Goal: Information Seeking & Learning: Compare options

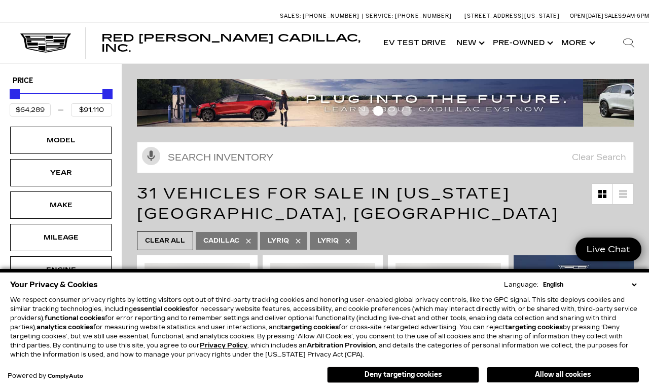
scroll to position [5, 0]
click at [564, 369] on button "Allow all cookies" at bounding box center [562, 374] width 152 height 15
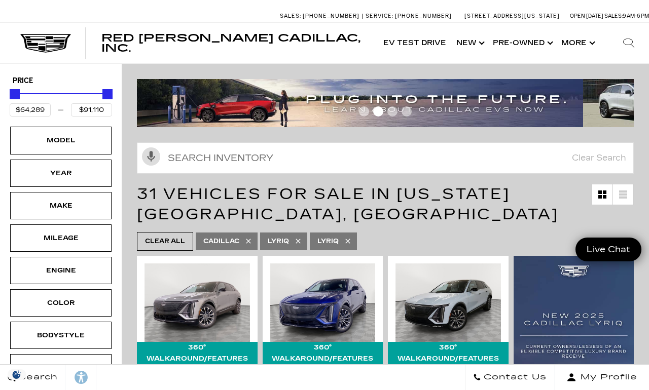
scroll to position [0, 0]
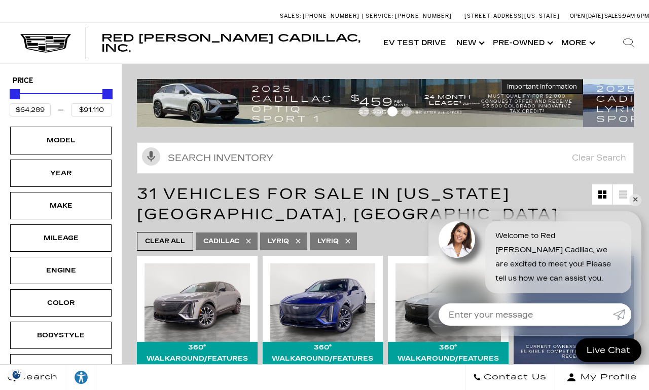
click at [51, 270] on div "Engine" at bounding box center [60, 270] width 51 height 11
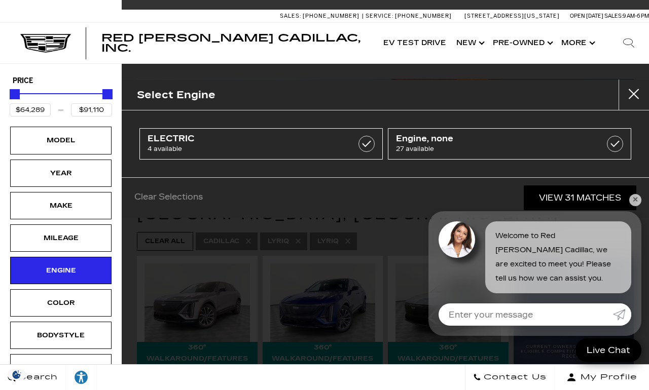
click at [568, 145] on span "27 available" at bounding box center [492, 149] width 193 height 10
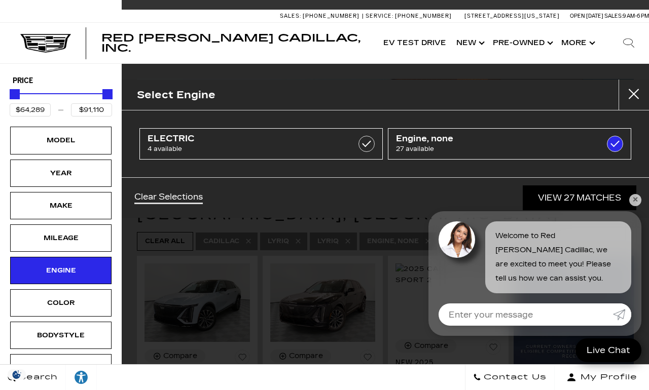
type input "$71,215"
checkbox input "true"
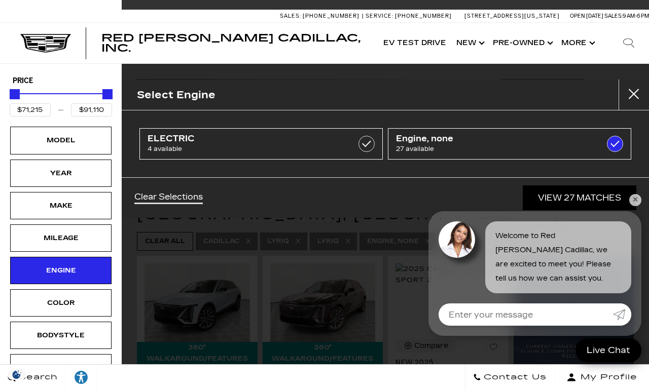
click at [349, 142] on link "ELECTRIC 4 available" at bounding box center [260, 143] width 243 height 31
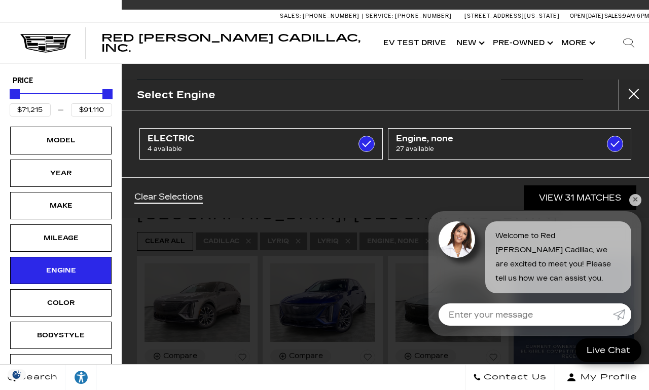
type input "$64,289"
checkbox input "true"
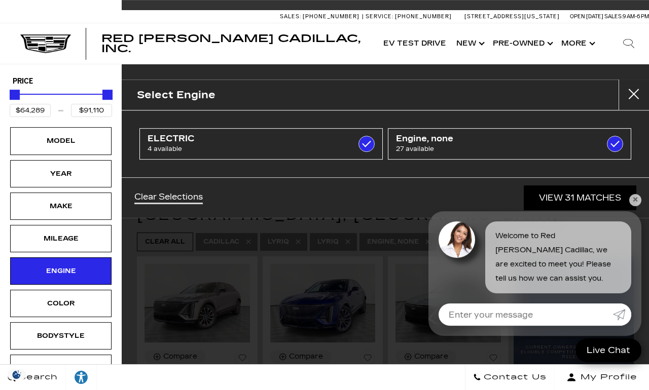
scroll to position [4, 0]
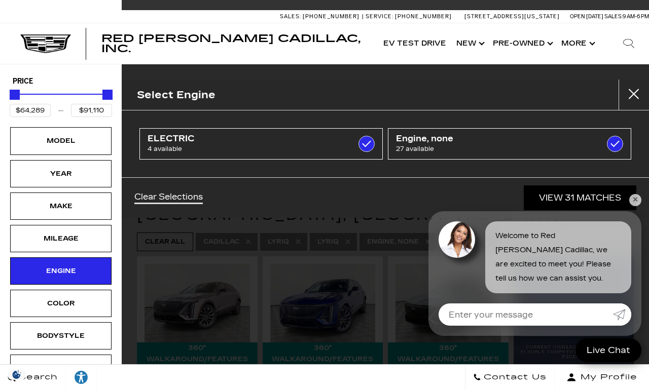
click at [519, 148] on span "27 available" at bounding box center [492, 149] width 193 height 10
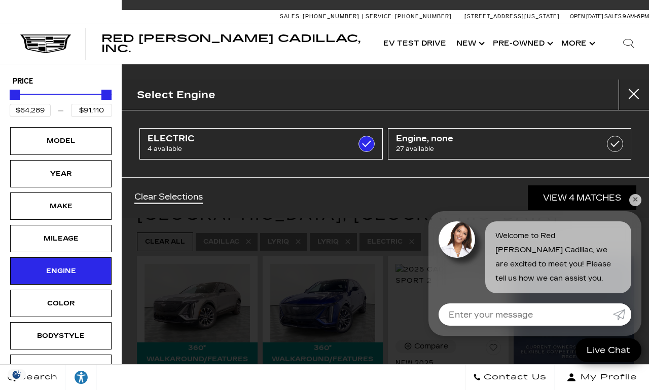
type input "$71,815"
checkbox input "false"
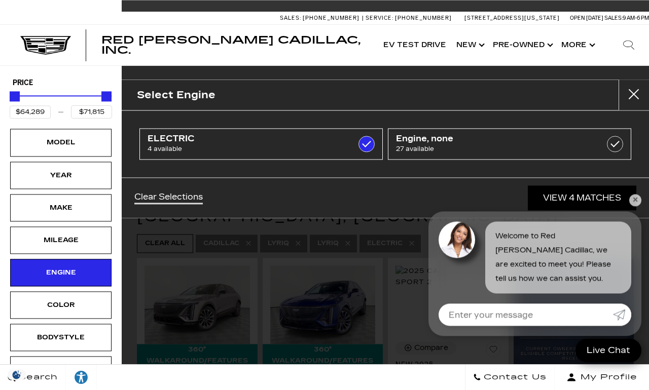
scroll to position [3, 0]
click at [635, 202] on link "✕" at bounding box center [635, 200] width 12 height 12
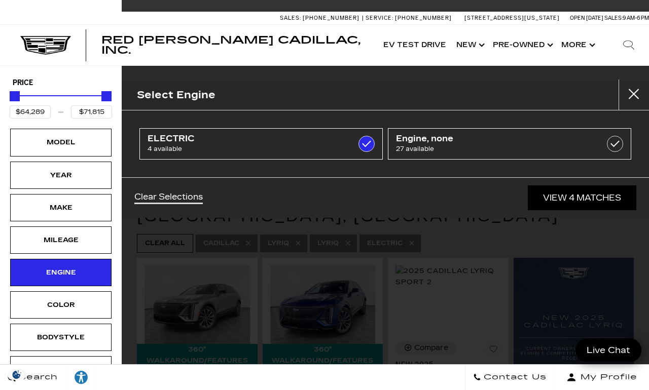
click at [553, 268] on div "Select Engine ELECTRIC 4 available Engine, none 27 available Clear Selections V…" at bounding box center [385, 195] width 527 height 390
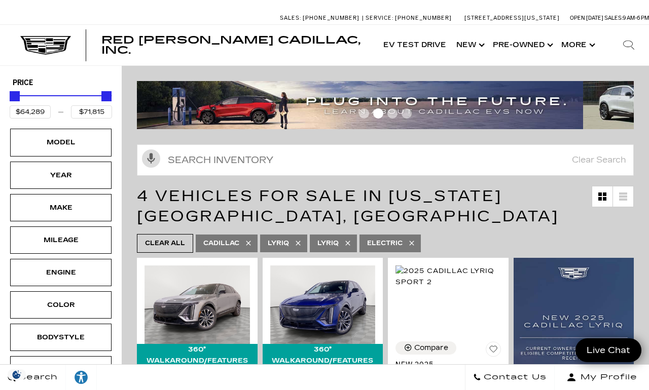
click at [584, 203] on h1 "4 Vehicles for Sale in Colorado Springs, CO" at bounding box center [364, 206] width 454 height 41
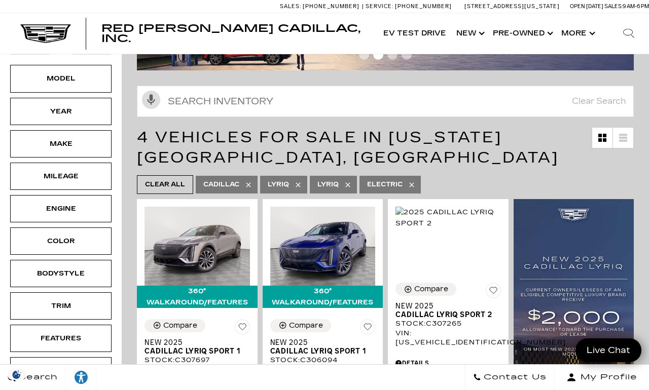
scroll to position [0, 0]
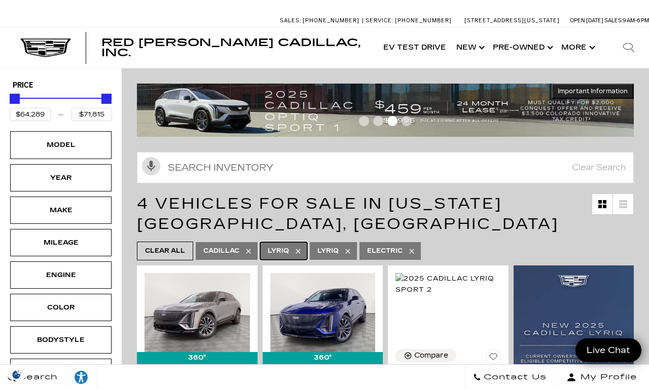
click at [289, 250] on span "Lyriq" at bounding box center [278, 251] width 21 height 13
click at [302, 252] on icon at bounding box center [298, 251] width 8 height 8
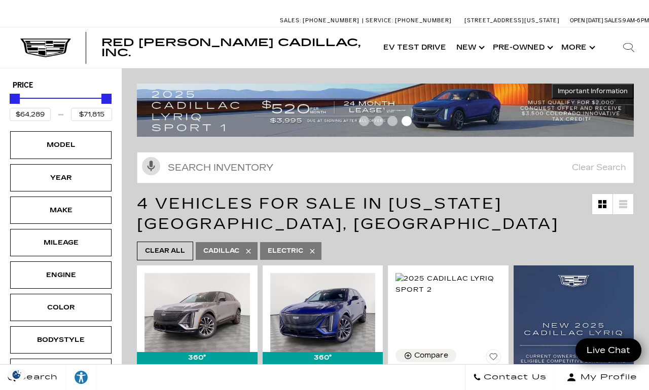
click at [316, 250] on icon at bounding box center [312, 251] width 8 height 8
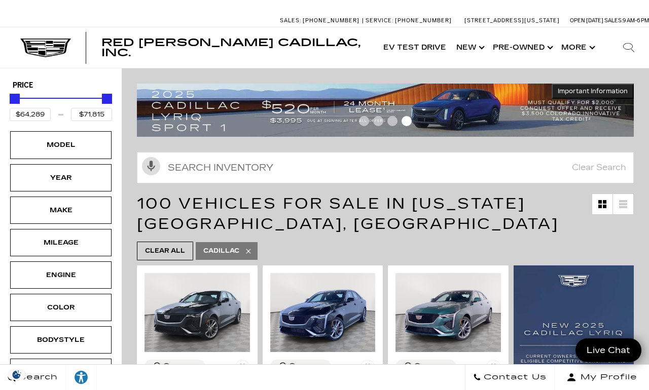
type input "$45,985"
type input "$158,810"
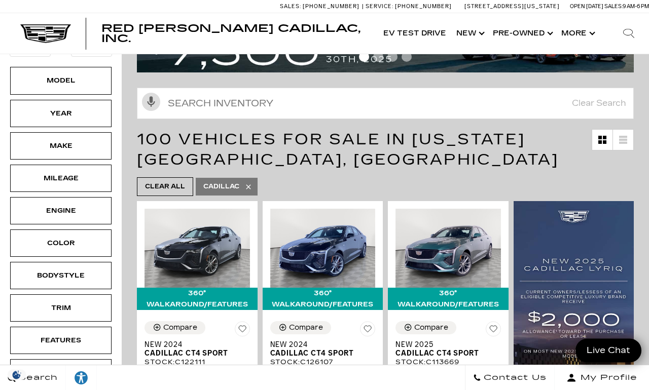
scroll to position [63, 0]
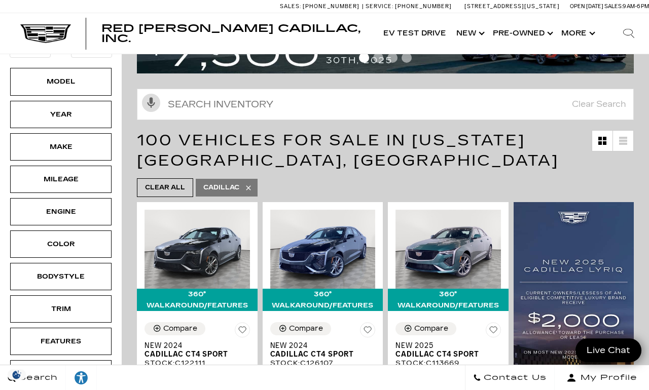
click at [42, 213] on div "Engine" at bounding box center [60, 211] width 51 height 11
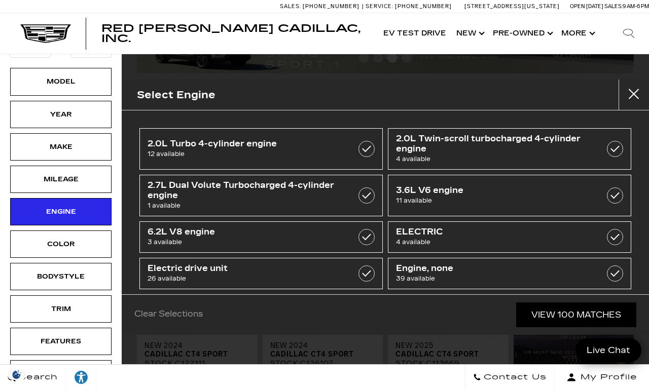
click at [368, 238] on label at bounding box center [366, 237] width 16 height 16
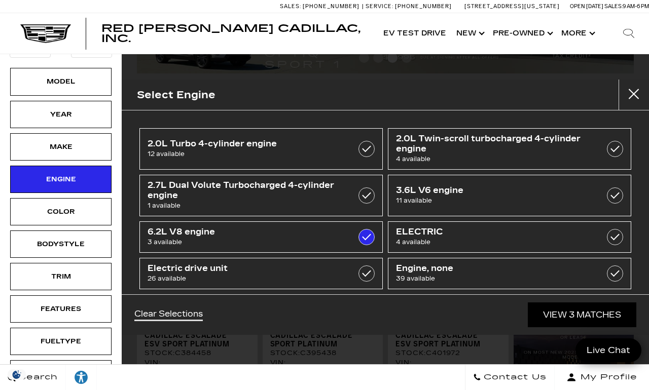
type input "$129,320"
type input "$143,269"
checkbox input "true"
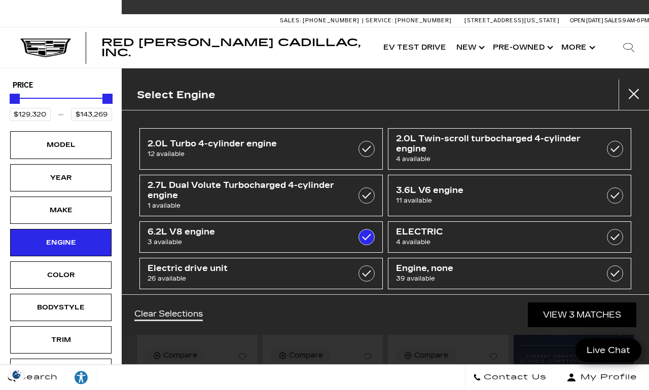
click at [617, 198] on label at bounding box center [614, 195] width 16 height 16
type input "$60,334"
checkbox input "true"
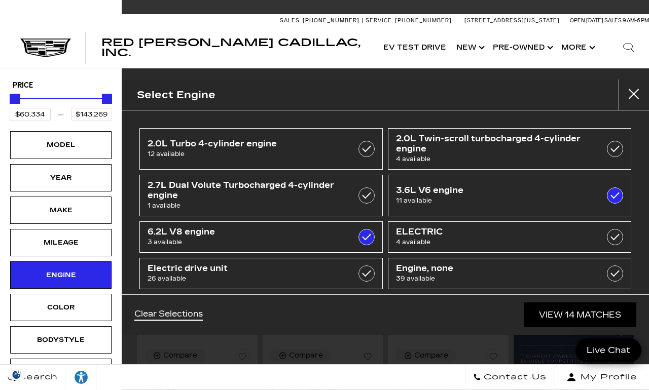
click at [601, 327] on link "View 14 Matches" at bounding box center [579, 314] width 112 height 25
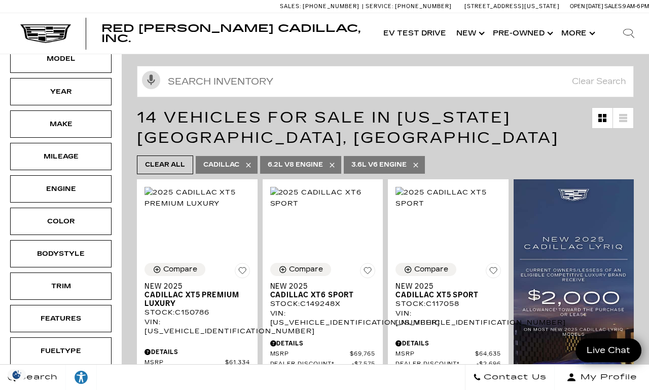
scroll to position [86, 0]
click at [39, 158] on div "Mileage" at bounding box center [60, 156] width 51 height 11
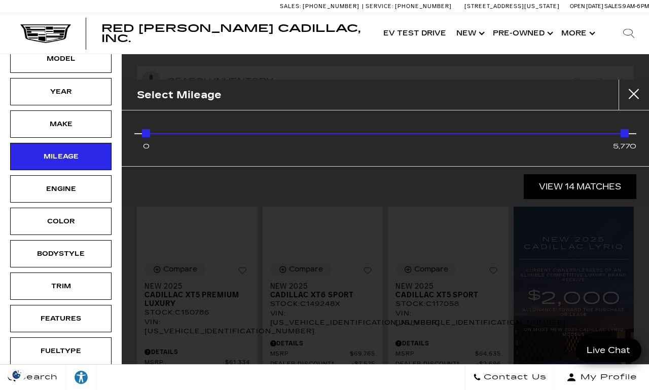
click at [47, 162] on div "Mileage" at bounding box center [60, 156] width 51 height 11
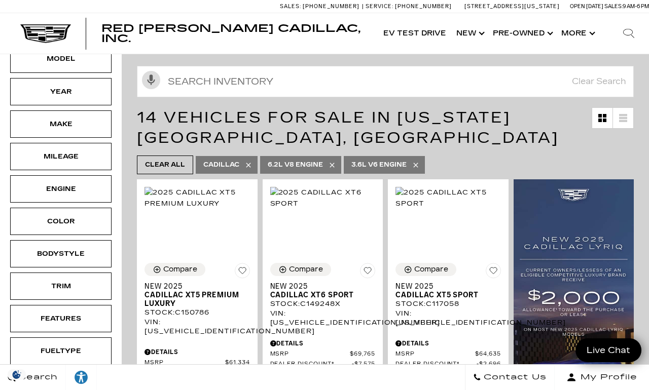
click at [35, 94] on div "Year" at bounding box center [60, 91] width 101 height 27
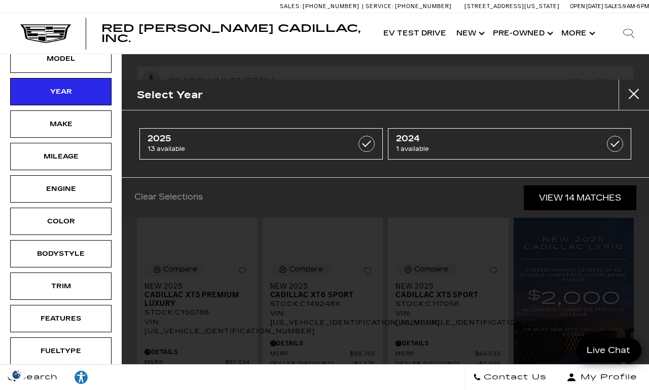
click at [570, 153] on span "1 available" at bounding box center [492, 149] width 193 height 10
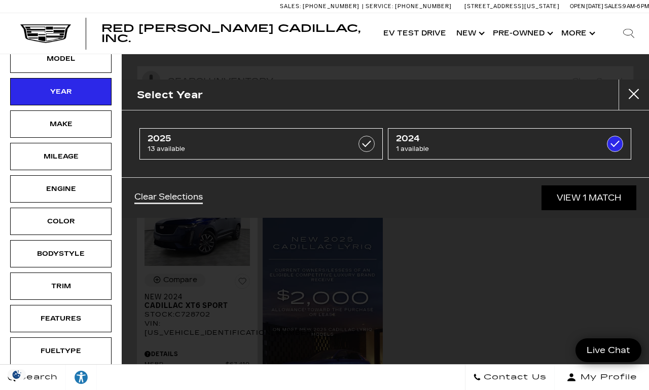
type input "$67,410"
checkbox input "true"
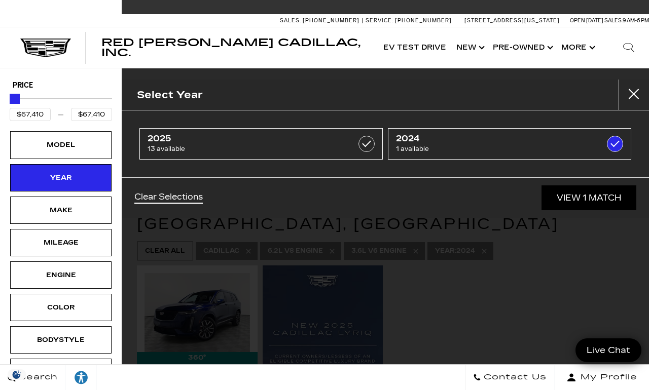
click at [455, 343] on div "Select Year 2025 13 available 2024 1 available Clear Selections View 1 Match" at bounding box center [385, 195] width 527 height 390
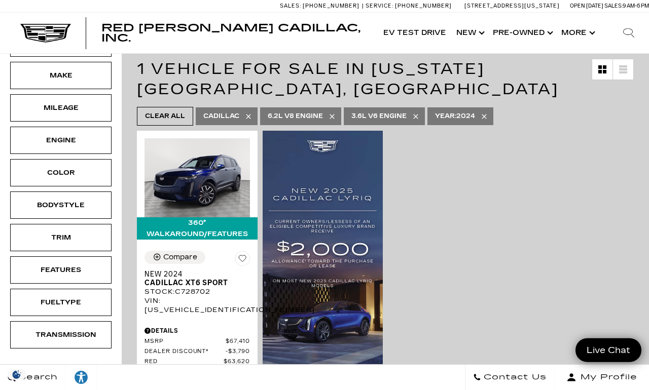
scroll to position [135, 0]
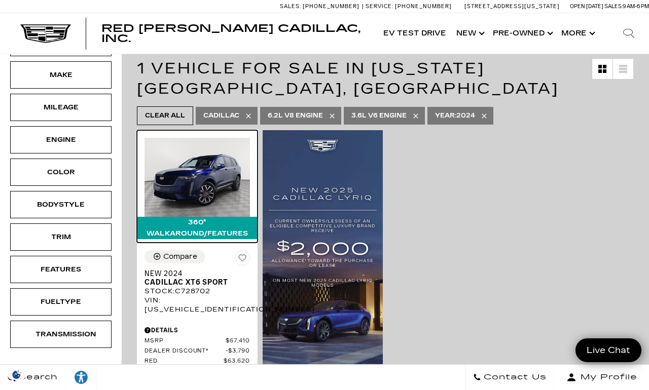
click at [189, 187] on img at bounding box center [196, 177] width 105 height 79
click at [191, 186] on img at bounding box center [196, 177] width 105 height 79
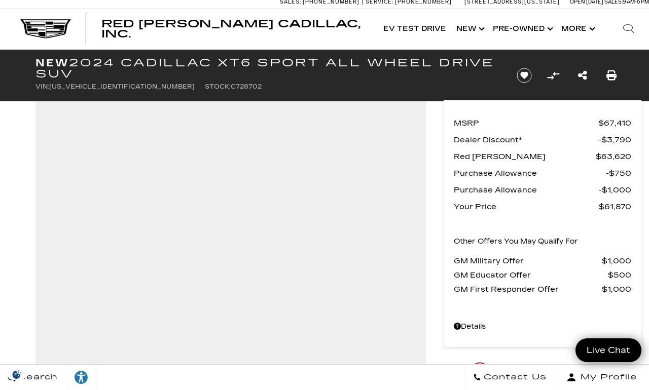
click at [542, 27] on link "Show Pre-Owned" at bounding box center [521, 29] width 68 height 41
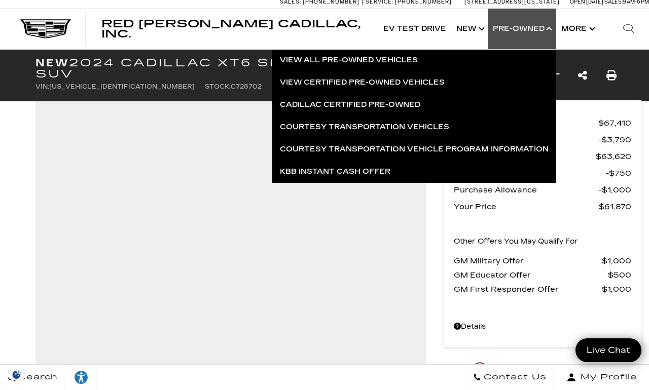
click at [357, 58] on link "View All Pre-Owned Vehicles" at bounding box center [414, 60] width 284 height 22
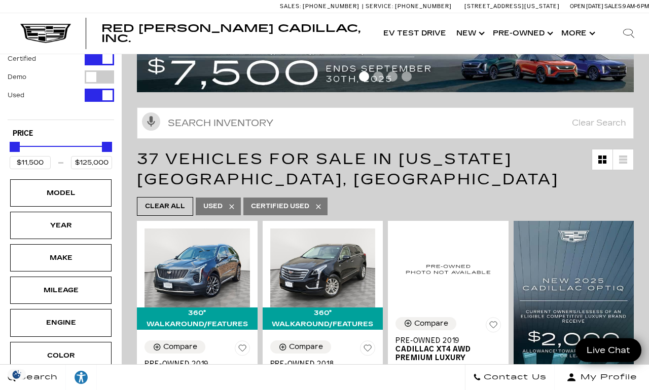
scroll to position [30, 0]
click at [48, 324] on div "Engine" at bounding box center [60, 322] width 51 height 11
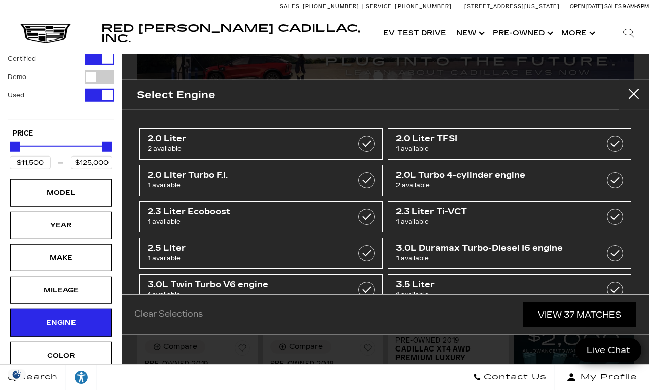
click at [359, 288] on label at bounding box center [366, 290] width 16 height 16
type input "$48,000"
checkbox input "true"
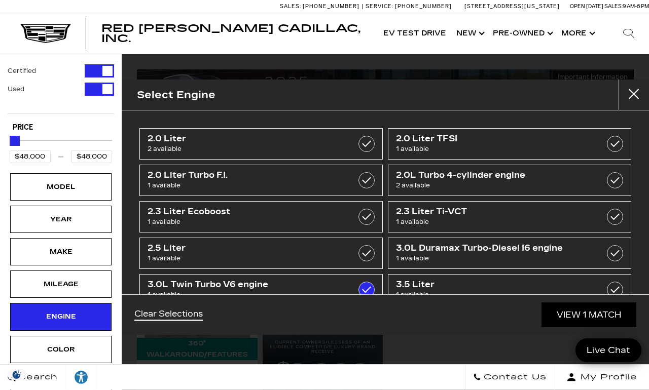
click at [619, 251] on label at bounding box center [614, 253] width 16 height 16
type input "$38,000"
checkbox input "true"
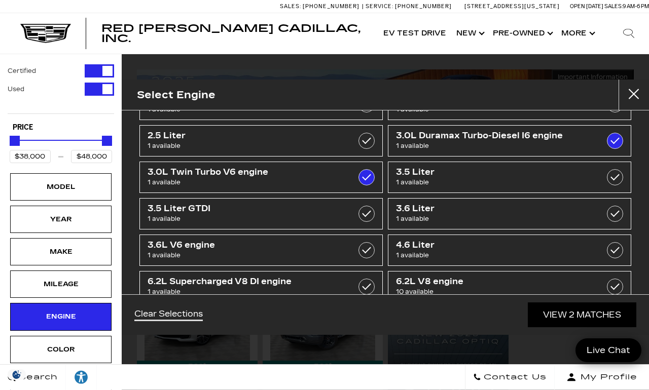
scroll to position [111, 0]
click at [517, 181] on span "1 available" at bounding box center [492, 183] width 193 height 10
type input "$16,950"
checkbox input "true"
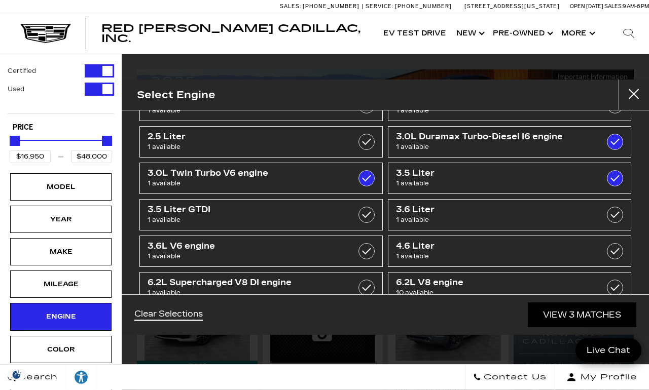
click at [488, 224] on span "1 available" at bounding box center [492, 220] width 193 height 10
checkbox input "true"
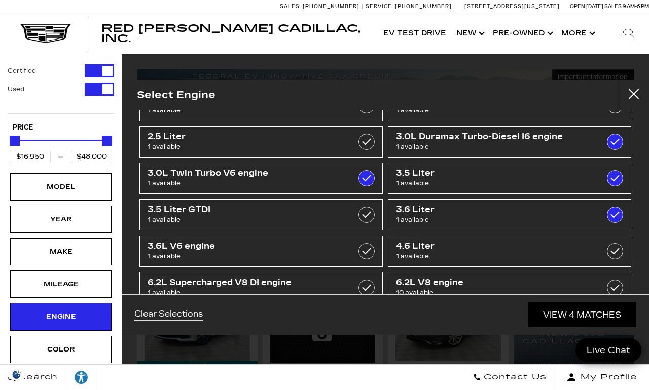
click at [470, 253] on span "1 available" at bounding box center [492, 256] width 193 height 10
checkbox input "true"
click at [281, 221] on span "1 available" at bounding box center [243, 220] width 193 height 10
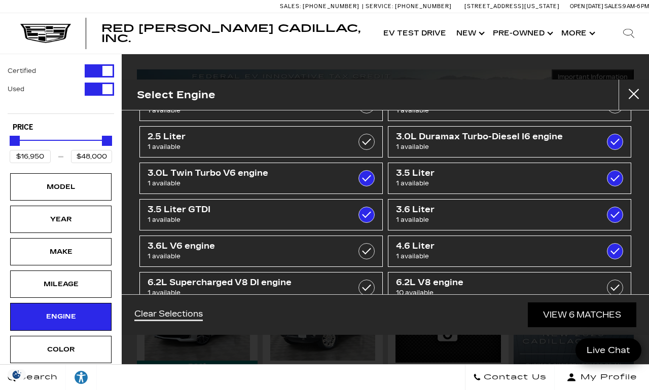
type input "$16,500"
checkbox input "true"
click at [280, 254] on span "1 available" at bounding box center [243, 256] width 193 height 10
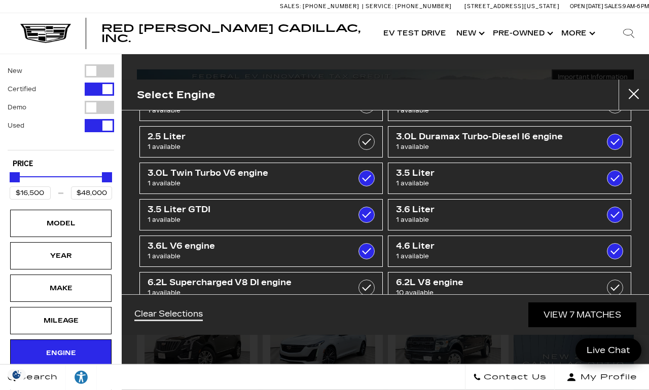
checkbox input "true"
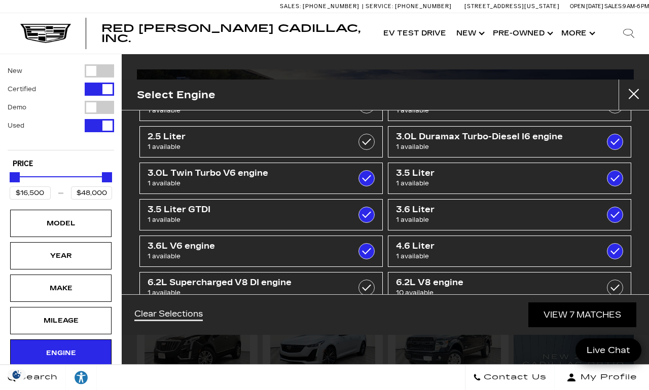
click at [287, 288] on span "1 available" at bounding box center [243, 293] width 193 height 10
type input "$125,000"
checkbox input "true"
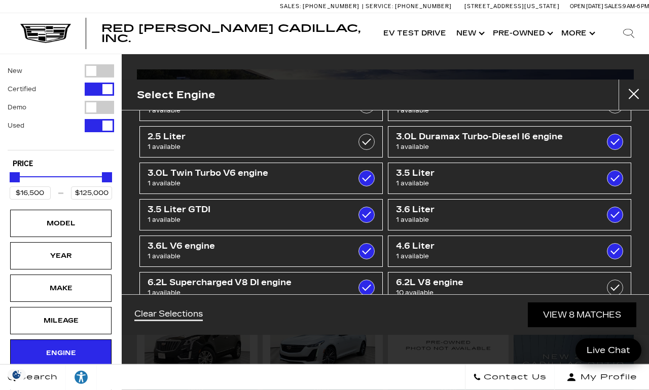
click at [471, 288] on span "10 available" at bounding box center [492, 293] width 193 height 10
checkbox input "true"
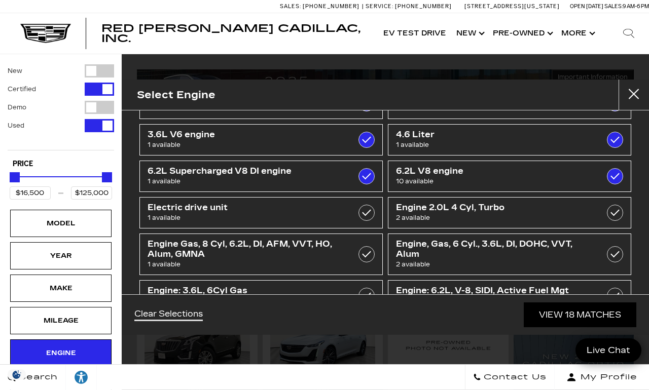
scroll to position [222, 0]
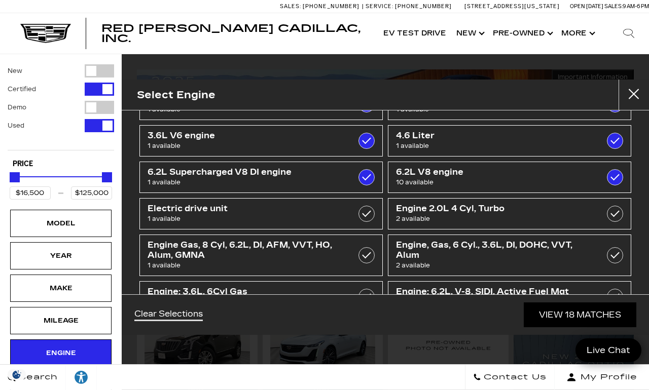
click at [441, 258] on span "Engine, Gas, 6 Cyl., 3.6L, DI, DOHC, VVT, Alum" at bounding box center [492, 250] width 193 height 20
checkbox input "true"
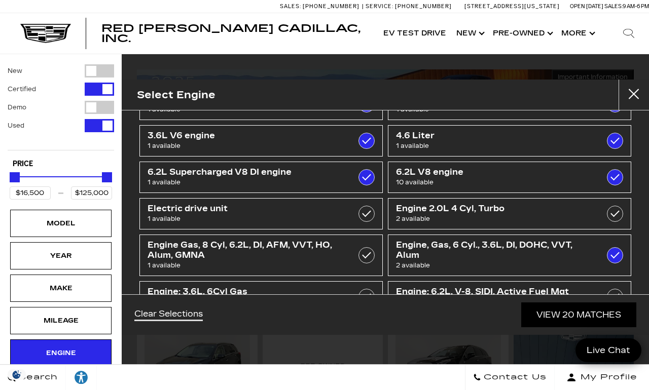
click at [449, 298] on span "1 available" at bounding box center [492, 302] width 193 height 10
checkbox input "true"
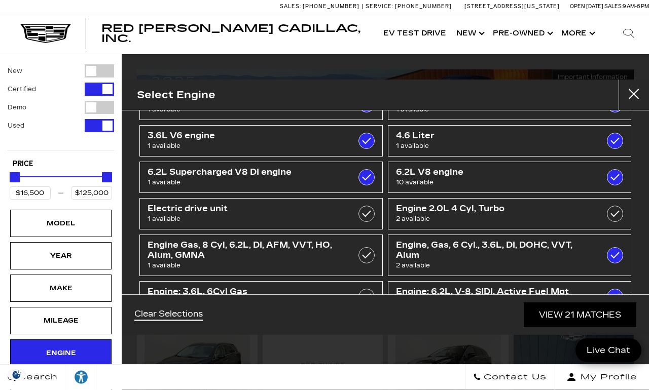
click at [277, 299] on span "1 available" at bounding box center [243, 302] width 193 height 10
checkbox input "true"
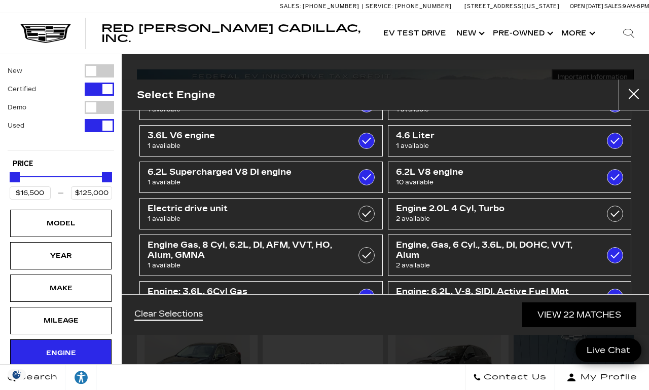
click at [286, 262] on span "1 available" at bounding box center [243, 265] width 193 height 10
checkbox input "true"
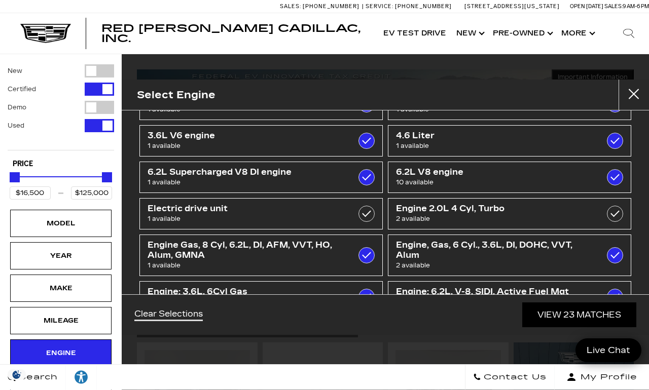
click at [47, 258] on div "Year" at bounding box center [60, 255] width 51 height 11
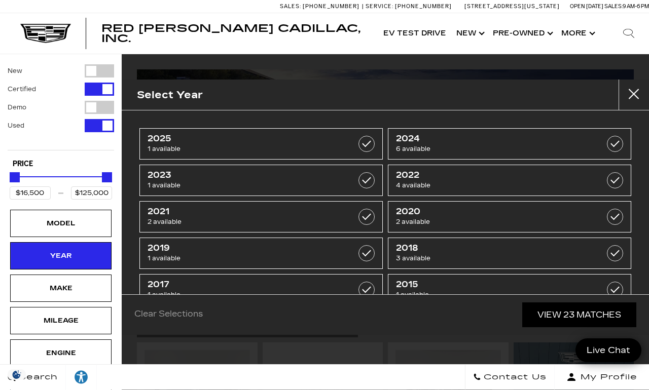
click at [367, 145] on label at bounding box center [366, 144] width 16 height 16
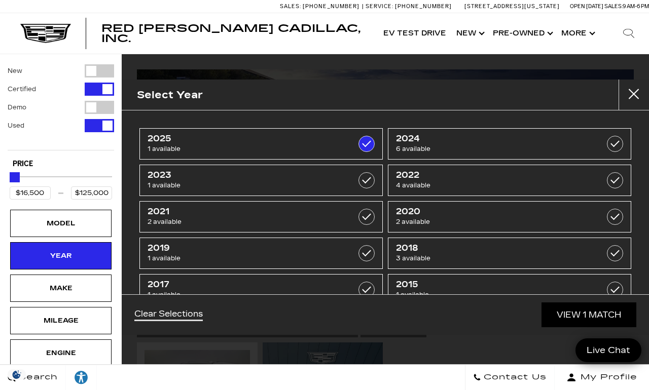
type input "$84,950"
checkbox input "true"
click at [354, 186] on link "2023 1 available" at bounding box center [260, 180] width 243 height 31
checkbox input "true"
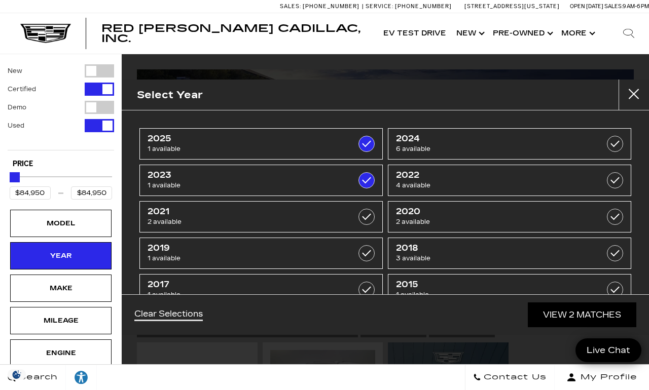
click at [523, 181] on span "4 available" at bounding box center [492, 185] width 193 height 10
type input "$38,000"
checkbox input "true"
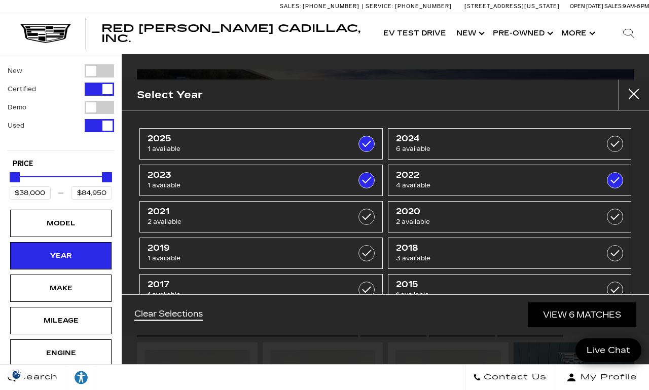
click at [526, 147] on span "6 available" at bounding box center [492, 149] width 193 height 10
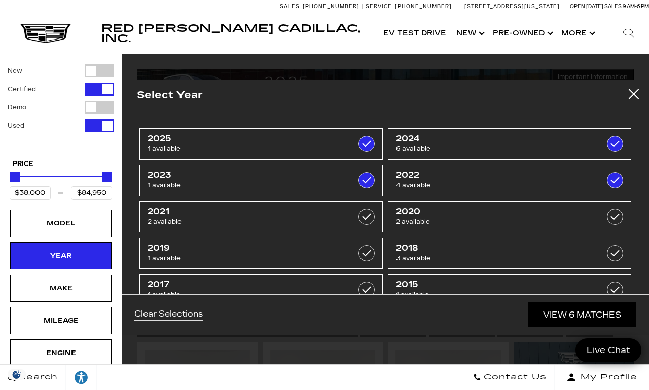
type input "$125,000"
checkbox input "true"
click at [592, 327] on link "View 12 Matches" at bounding box center [579, 314] width 112 height 25
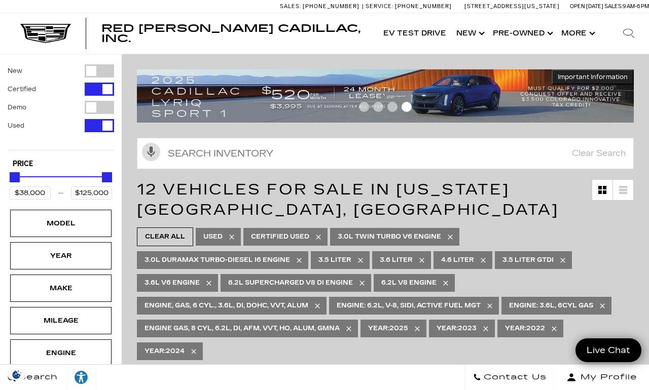
click at [98, 74] on div "Filter by Vehicle Type" at bounding box center [99, 70] width 29 height 13
type input "$143,269"
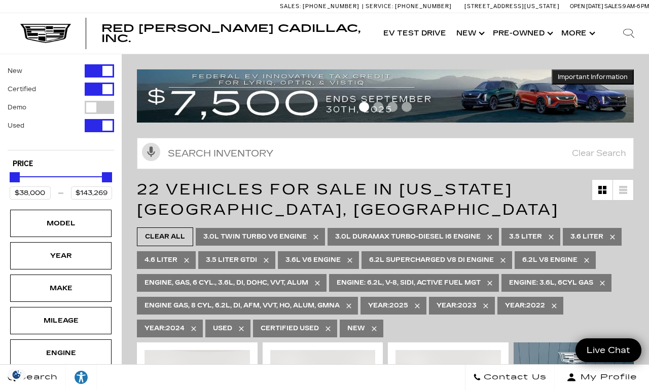
click at [106, 105] on div "Filter by Vehicle Type" at bounding box center [99, 107] width 29 height 13
click at [600, 190] on icon "Grid View" at bounding box center [602, 190] width 8 height 8
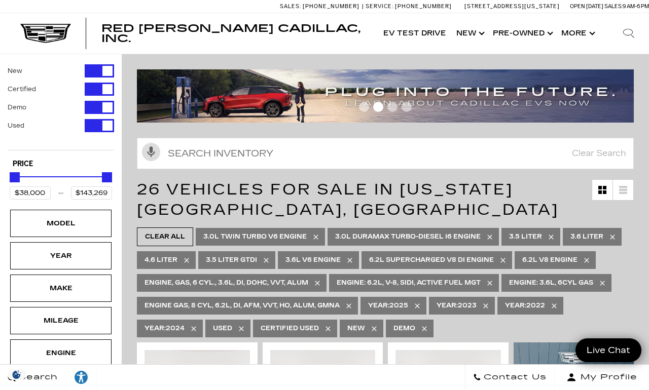
click at [622, 195] on link at bounding box center [623, 190] width 20 height 20
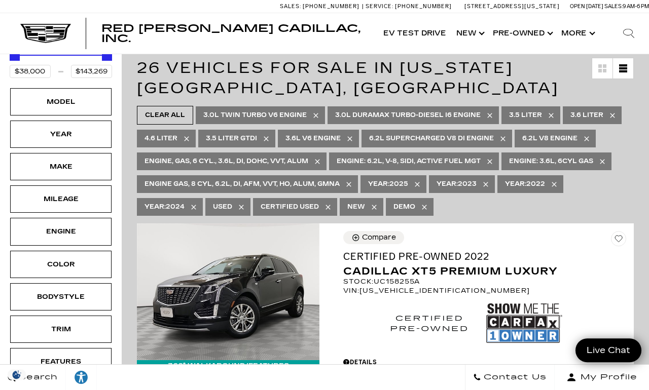
scroll to position [122, 0]
click at [59, 106] on div "Model" at bounding box center [60, 101] width 51 height 11
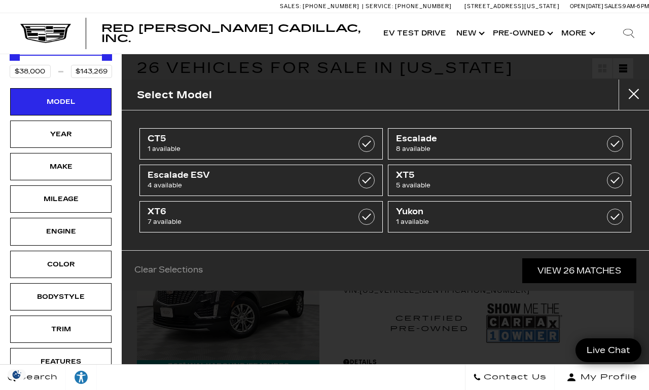
click at [322, 143] on span "CT5" at bounding box center [243, 139] width 193 height 10
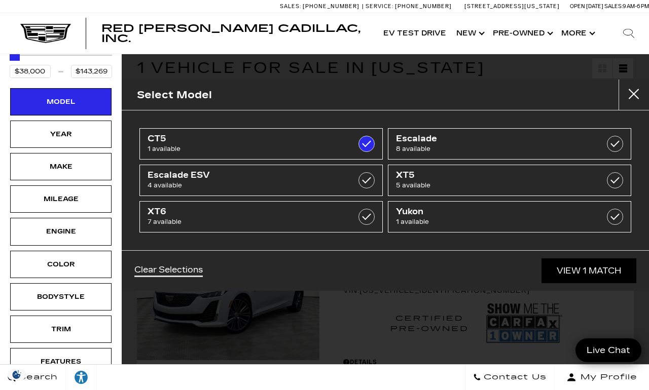
type input "$48,000"
checkbox input "true"
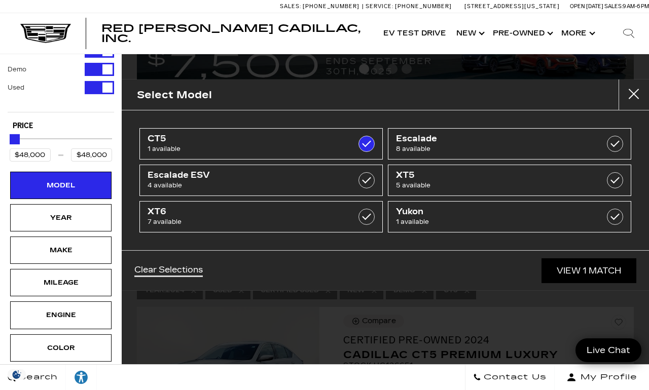
click at [458, 203] on link "Yukon 1 available" at bounding box center [509, 216] width 243 height 31
type input "$84,950"
checkbox input "true"
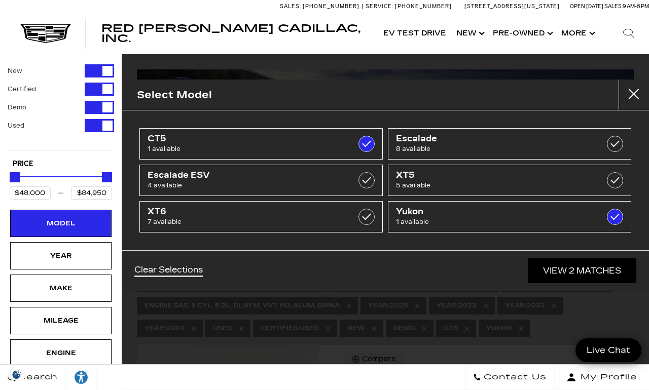
click at [451, 179] on span "XT5" at bounding box center [492, 175] width 193 height 10
type input "$38,000"
checkbox input "true"
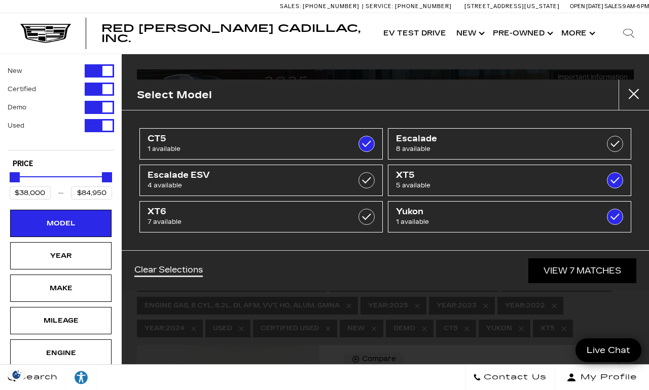
click at [449, 215] on span "Yukon" at bounding box center [492, 212] width 193 height 10
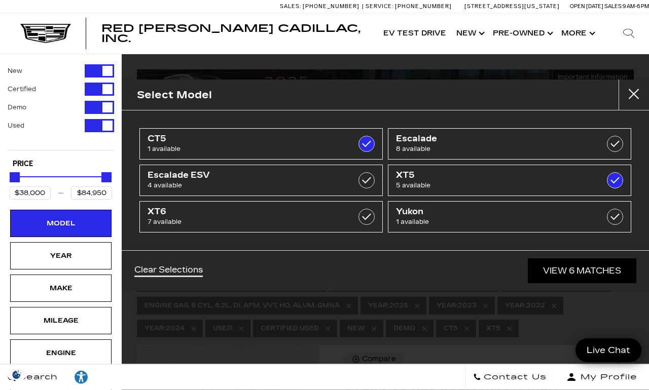
type input "$65,085"
checkbox input "false"
click at [309, 221] on span "7 available" at bounding box center [243, 222] width 193 height 10
type input "$75,560"
checkbox input "true"
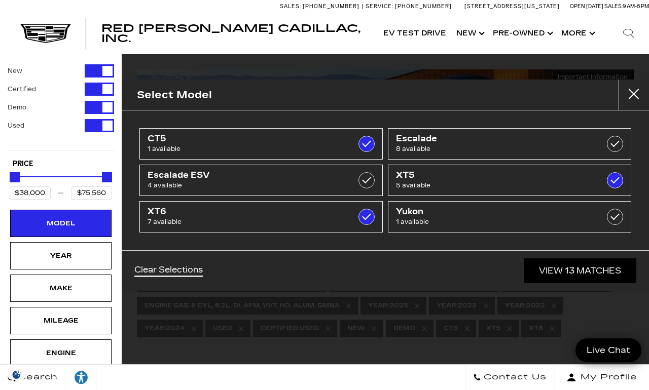
click at [324, 219] on span "7 available" at bounding box center [243, 222] width 193 height 10
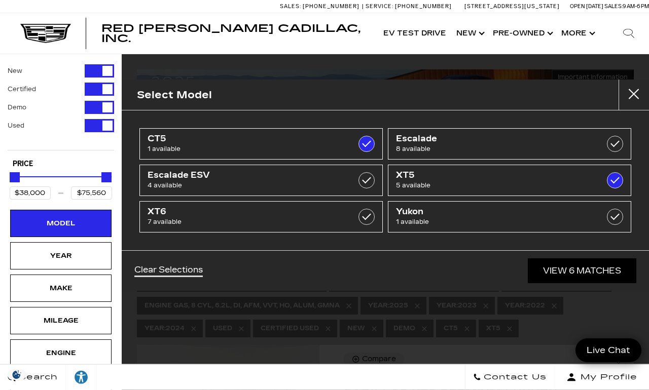
type input "$65,085"
checkbox input "false"
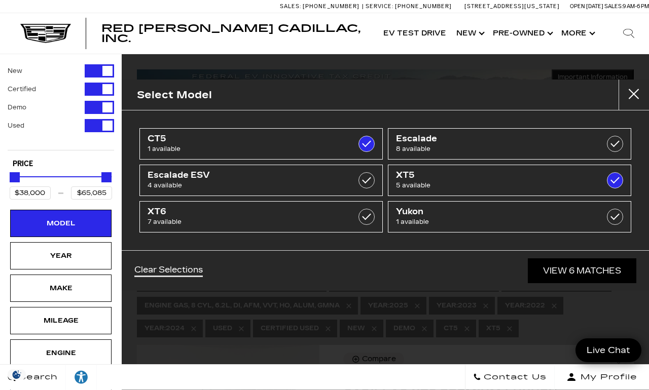
click at [603, 217] on link "Yukon 1 available" at bounding box center [509, 216] width 243 height 31
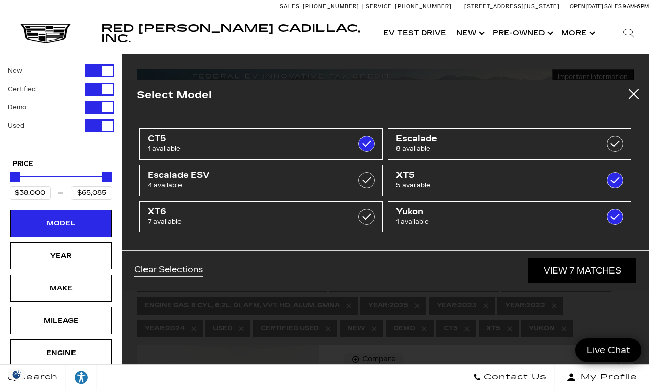
type input "$84,950"
checkbox input "true"
click at [602, 271] on link "View 7 Matches" at bounding box center [582, 270] width 108 height 25
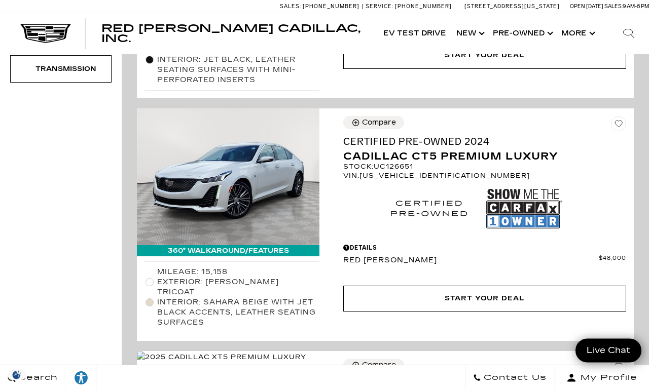
scroll to position [479, 0]
click at [357, 127] on icon "Compare Vehicle" at bounding box center [355, 123] width 9 height 9
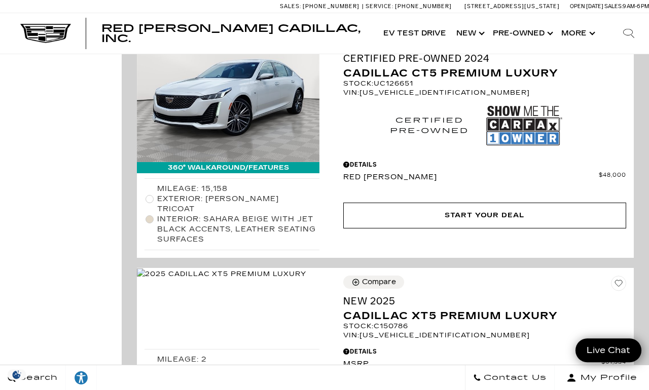
scroll to position [562, 0]
click at [380, 287] on div "Compare" at bounding box center [379, 282] width 34 height 9
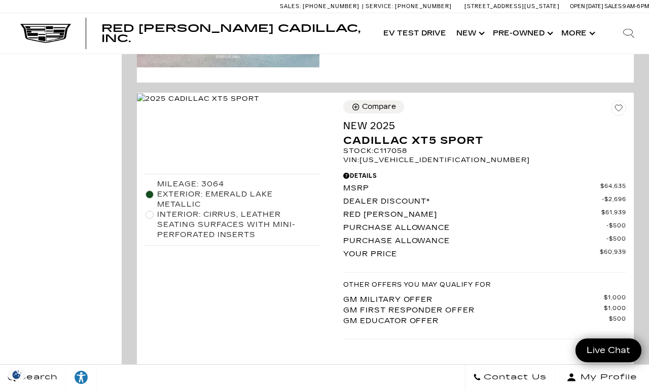
scroll to position [1493, 0]
click at [378, 111] on div "Compare" at bounding box center [379, 106] width 34 height 9
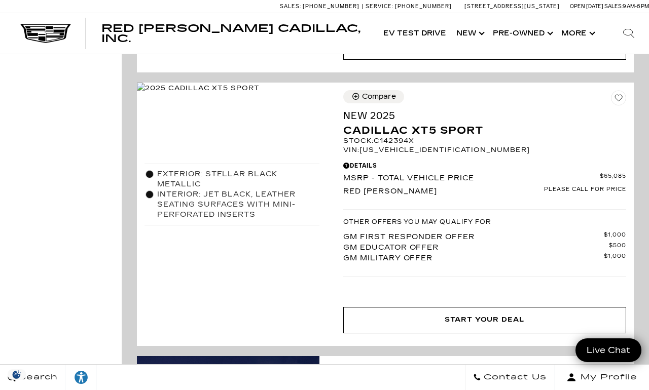
scroll to position [2143, 0]
click at [371, 103] on button "Compare" at bounding box center [373, 96] width 61 height 13
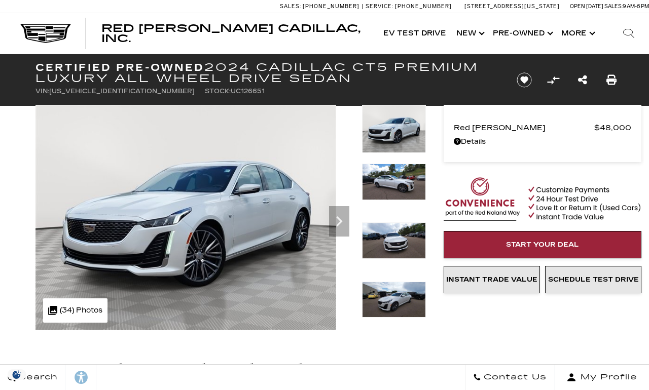
scroll to position [5, 0]
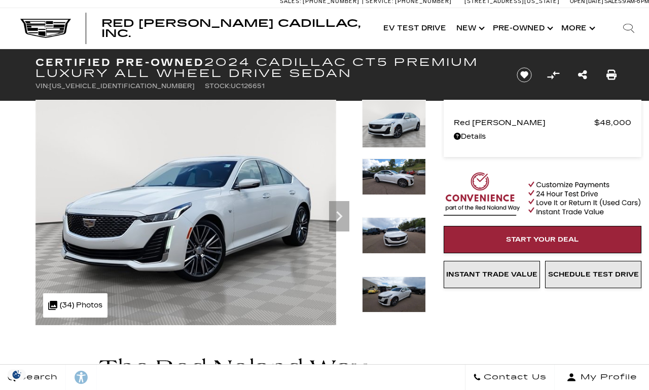
click at [336, 203] on div at bounding box center [486, 212] width 300 height 225
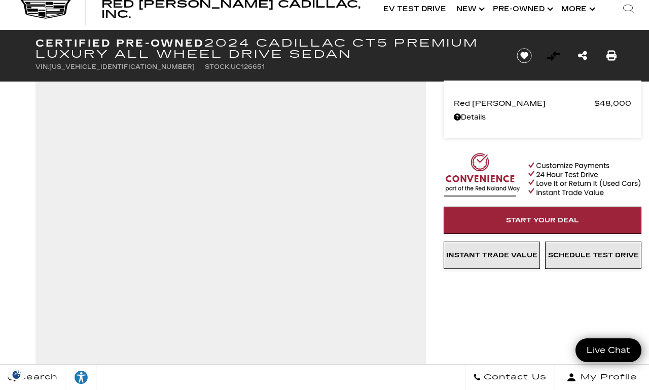
scroll to position [24, 0]
click at [397, 386] on div "Search Contact Us My Profile" at bounding box center [324, 377] width 649 height 26
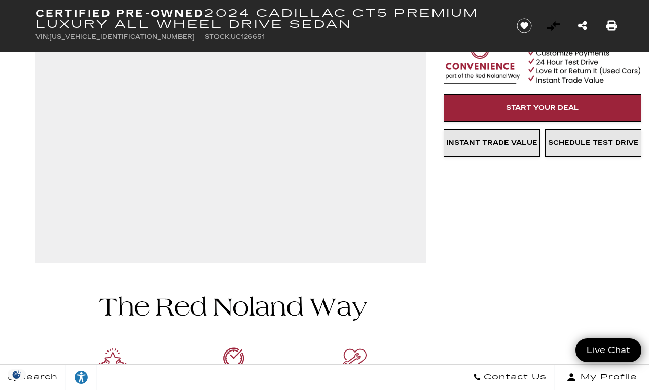
scroll to position [0, 0]
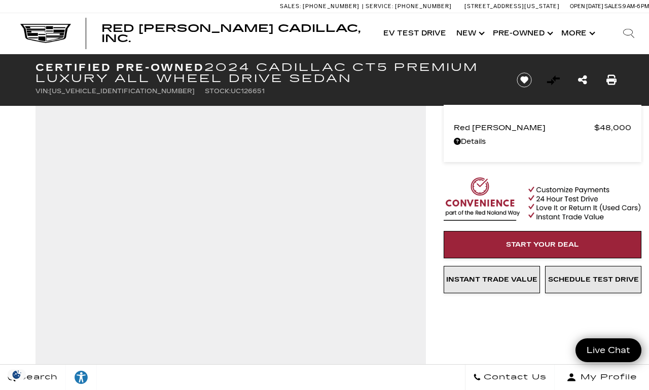
click at [49, 39] on img at bounding box center [45, 33] width 51 height 19
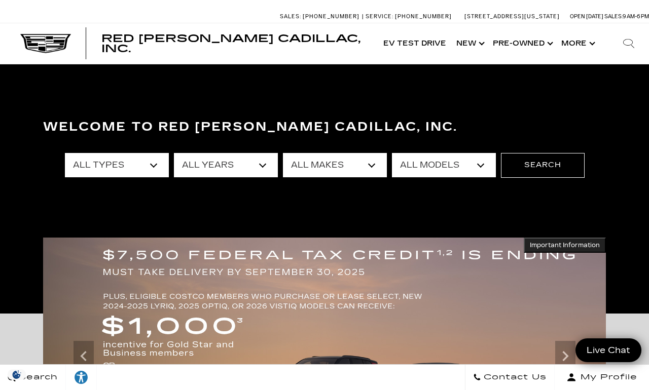
click at [470, 47] on link "Show New" at bounding box center [469, 43] width 36 height 41
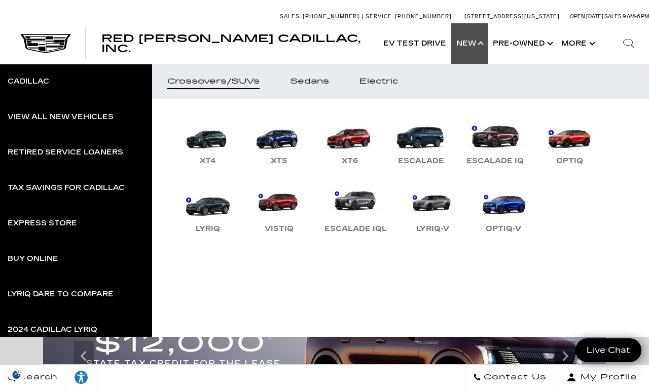
click at [25, 118] on div "View All New Vehicles" at bounding box center [61, 116] width 106 height 7
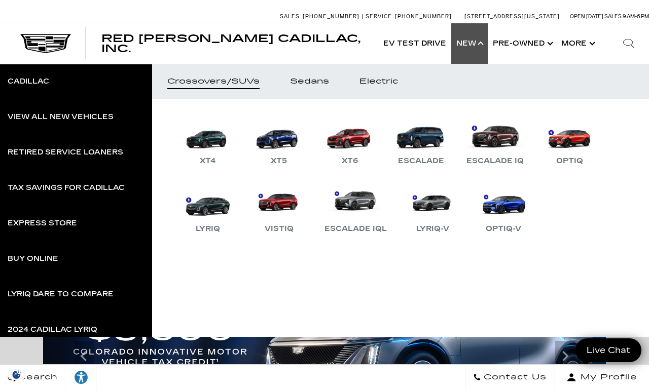
click at [40, 159] on link "Retired Service Loaners" at bounding box center [76, 152] width 152 height 35
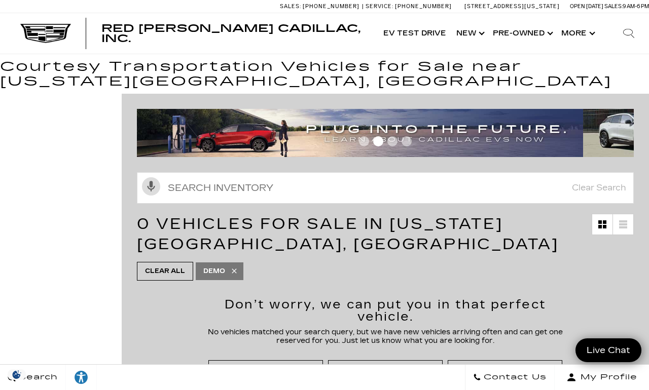
click at [463, 40] on link "Show New" at bounding box center [469, 33] width 36 height 41
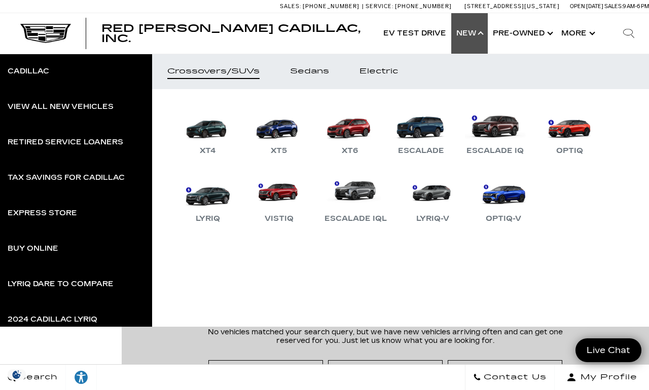
click at [330, 77] on link "Sedans" at bounding box center [309, 71] width 69 height 35
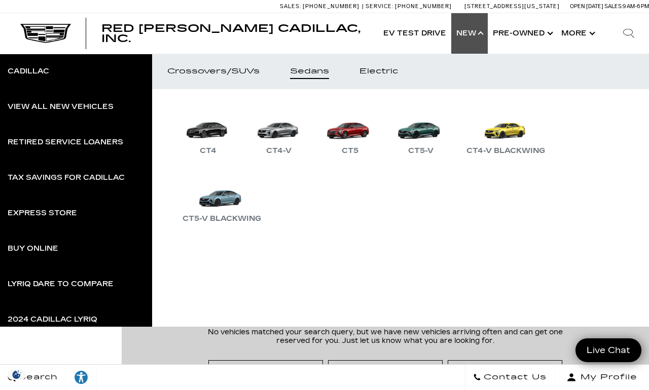
click at [421, 136] on link "CT5-V" at bounding box center [420, 130] width 61 height 53
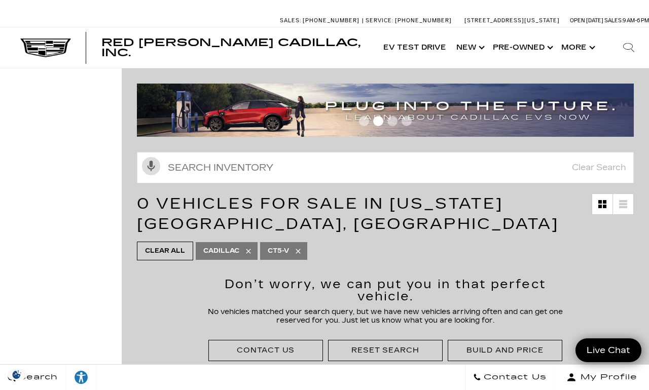
click at [467, 51] on link "Show New" at bounding box center [469, 47] width 36 height 41
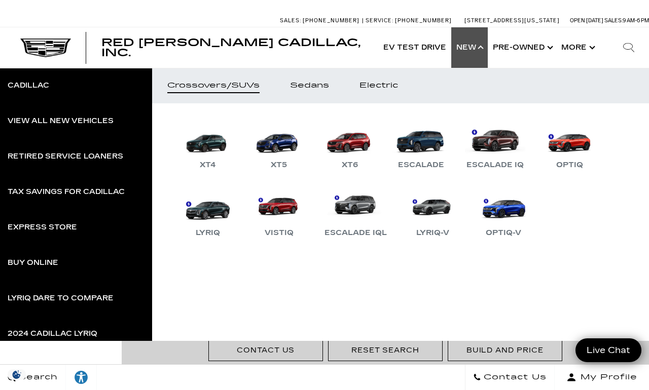
click at [327, 88] on div "Sedans" at bounding box center [309, 85] width 39 height 7
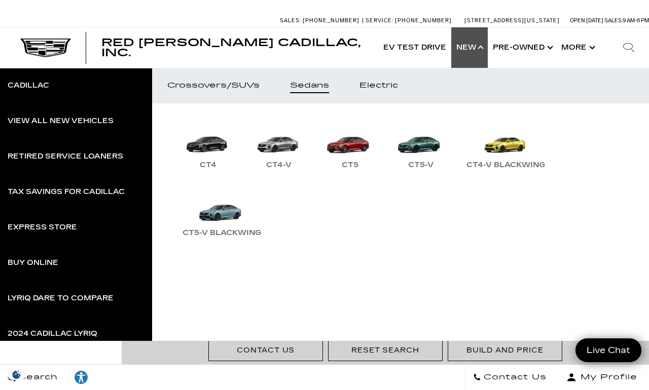
click at [345, 149] on link "CT5" at bounding box center [349, 145] width 61 height 53
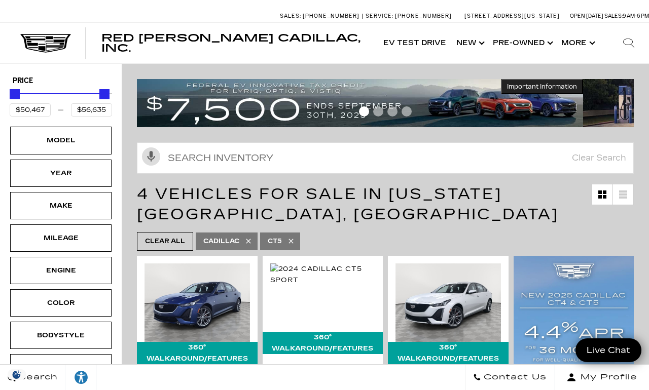
click at [43, 270] on div "Engine" at bounding box center [60, 270] width 51 height 11
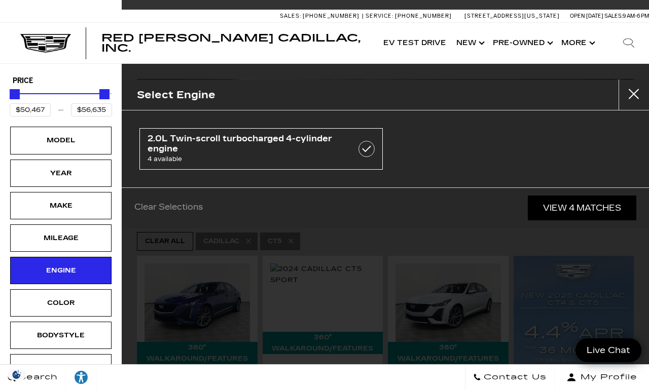
click at [50, 273] on div "Engine" at bounding box center [60, 270] width 51 height 11
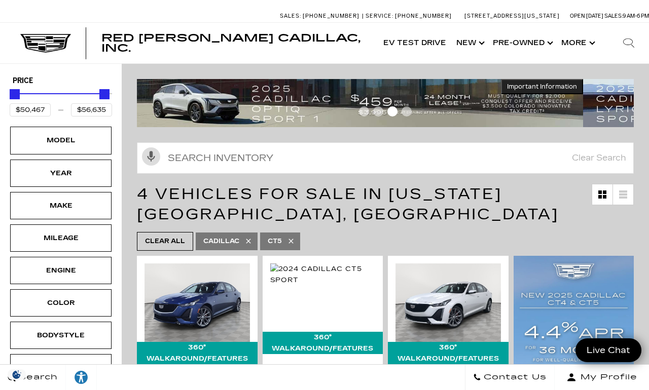
click at [536, 47] on link "Show Pre-Owned" at bounding box center [521, 43] width 68 height 41
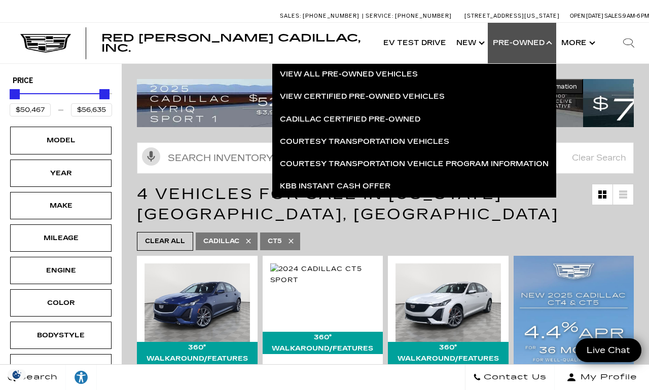
click at [416, 76] on link "View All Pre-Owned Vehicles" at bounding box center [414, 74] width 284 height 22
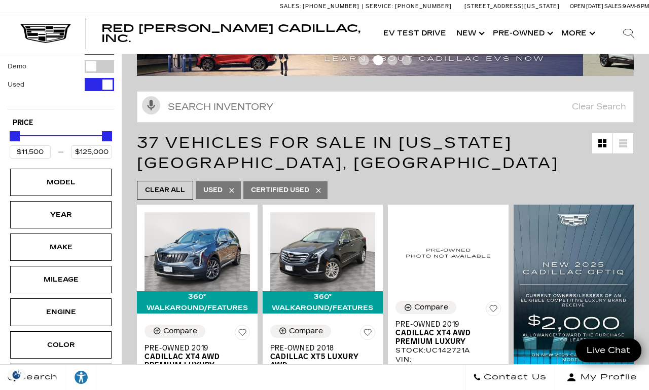
scroll to position [41, 0]
click at [55, 314] on div "Engine" at bounding box center [60, 312] width 51 height 11
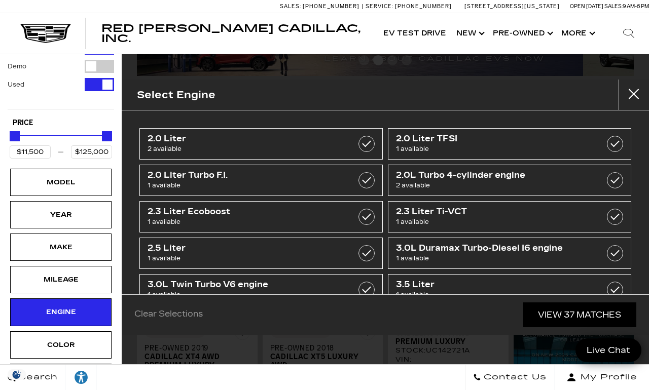
click at [30, 252] on div "Make" at bounding box center [60, 247] width 101 height 27
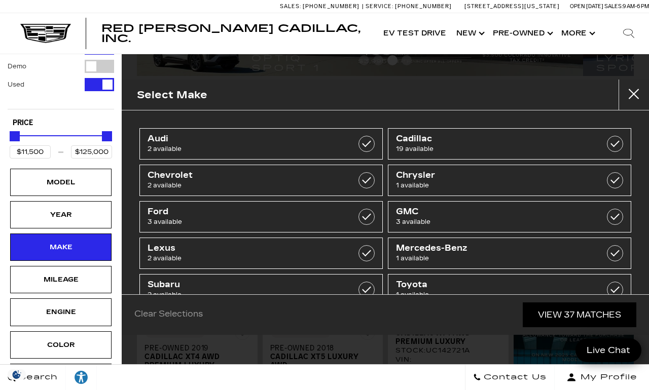
click at [475, 144] on span "19 available" at bounding box center [492, 149] width 193 height 10
type input "$24,500"
checkbox input "true"
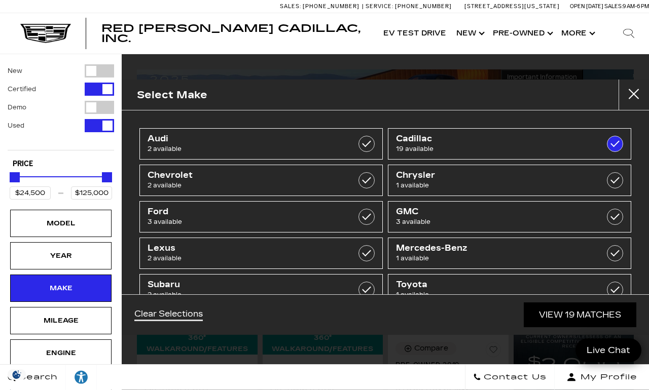
click at [41, 228] on div "Model" at bounding box center [60, 223] width 51 height 11
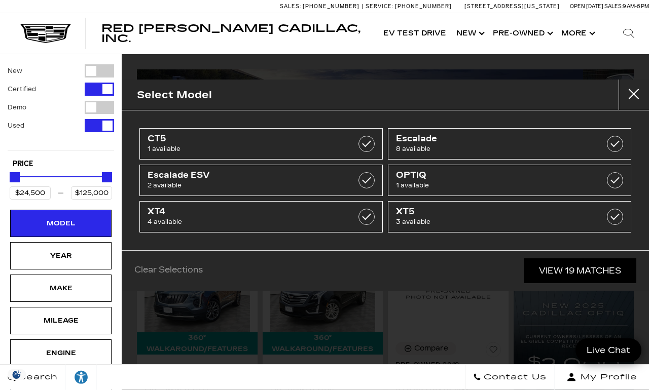
click at [362, 142] on label at bounding box center [366, 144] width 16 height 16
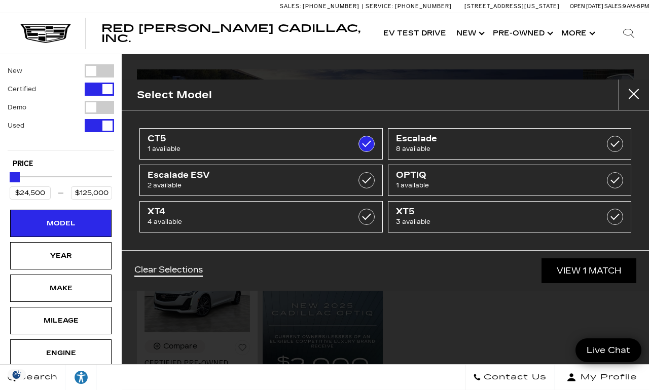
type input "$48,000"
checkbox input "true"
click at [600, 271] on link "View 1 Match" at bounding box center [588, 270] width 95 height 25
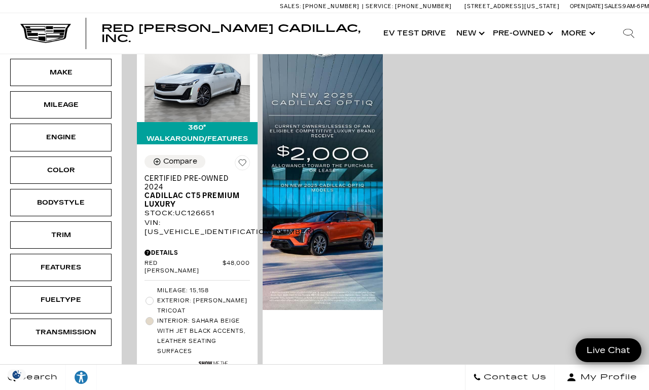
scroll to position [216, 0]
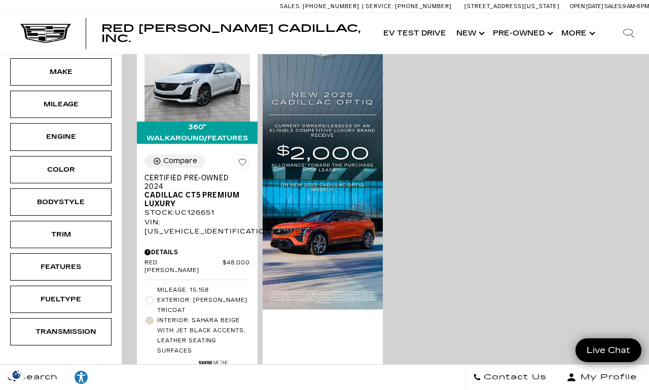
click at [191, 208] on span "Cadillac CT5 Premium Luxury" at bounding box center [193, 199] width 98 height 17
